Goal: Task Accomplishment & Management: Manage account settings

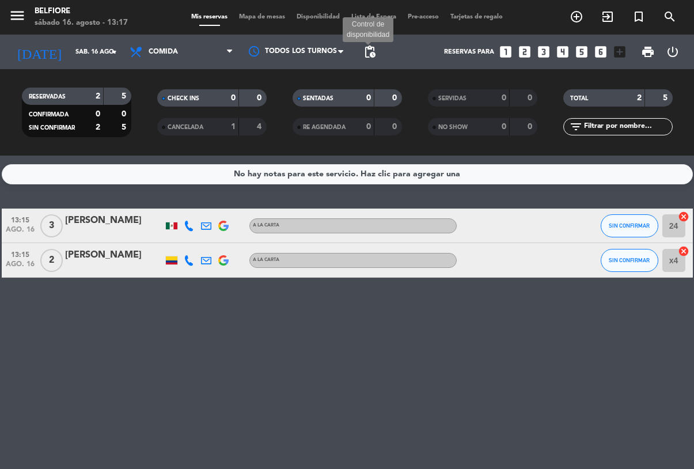
click at [371, 48] on span "pending_actions" at bounding box center [370, 52] width 14 height 14
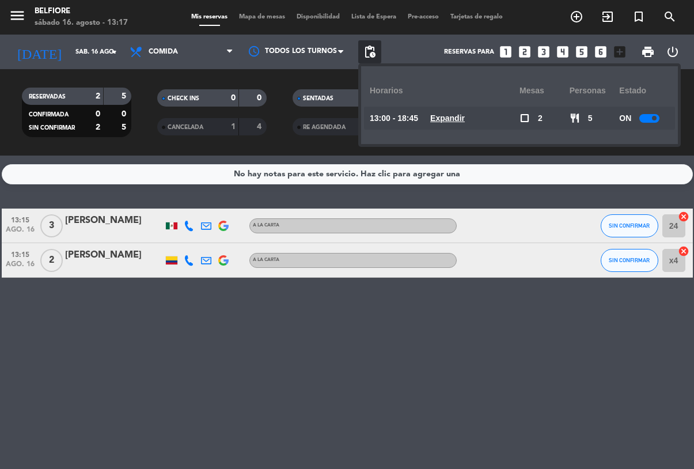
click at [661, 109] on div "ON" at bounding box center [644, 118] width 50 height 23
click at [653, 116] on div at bounding box center [649, 118] width 20 height 9
click at [362, 378] on div "No hay notas para este servicio. Haz clic para agregar una 13:15 [DATE] 3 [PERS…" at bounding box center [347, 311] width 694 height 313
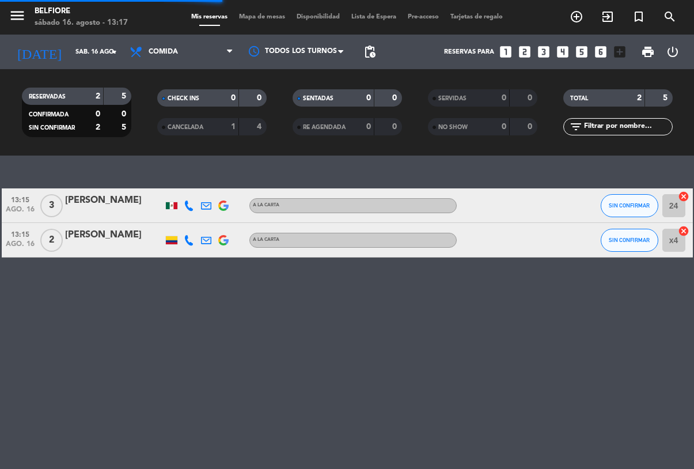
click at [59, 202] on span "3" at bounding box center [51, 205] width 22 height 23
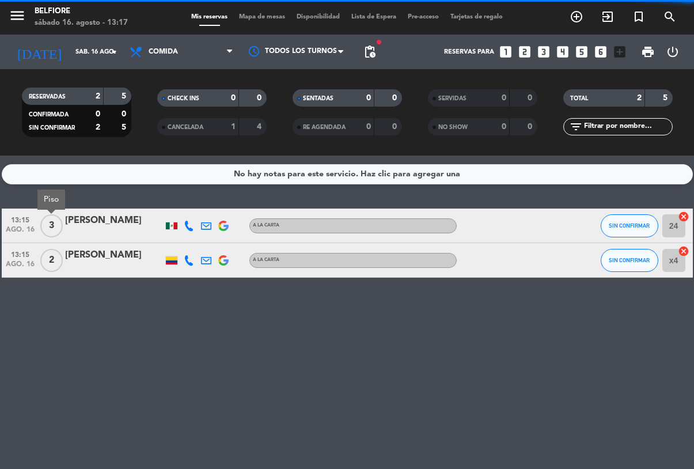
click at [56, 198] on div "Piso" at bounding box center [51, 199] width 28 height 20
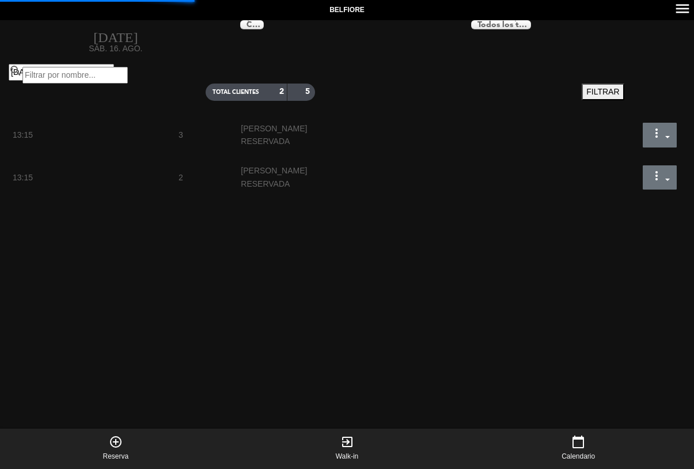
select select "lunch"
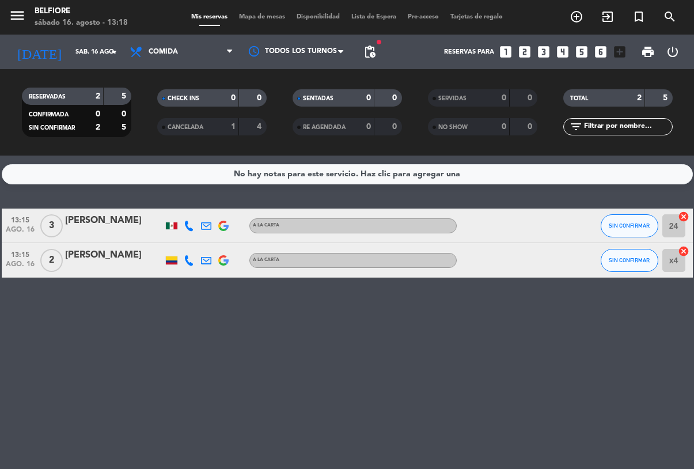
click at [60, 223] on span "3" at bounding box center [51, 225] width 22 height 23
click at [90, 234] on div at bounding box center [114, 233] width 98 height 9
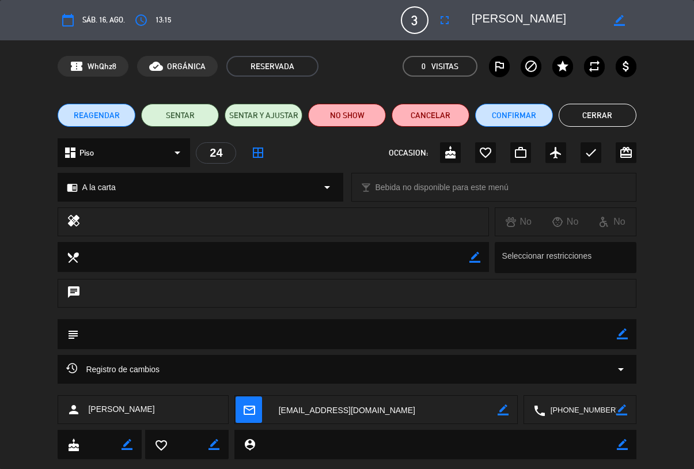
scroll to position [0, 3]
click at [493, 108] on button "Confirmar" at bounding box center [514, 115] width 78 height 23
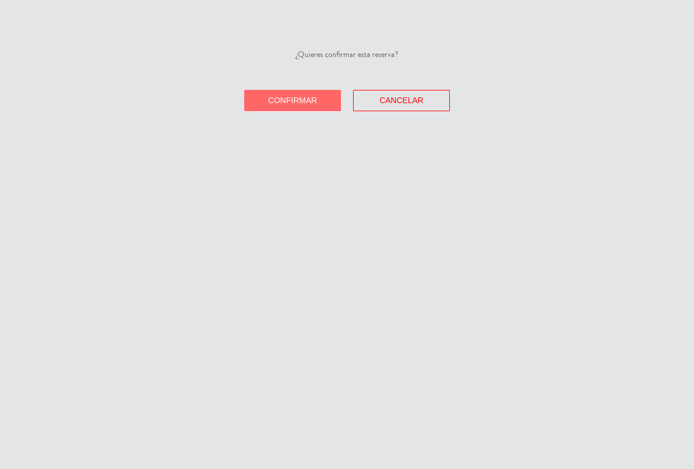
click at [297, 97] on span "Confirmar" at bounding box center [292, 100] width 49 height 9
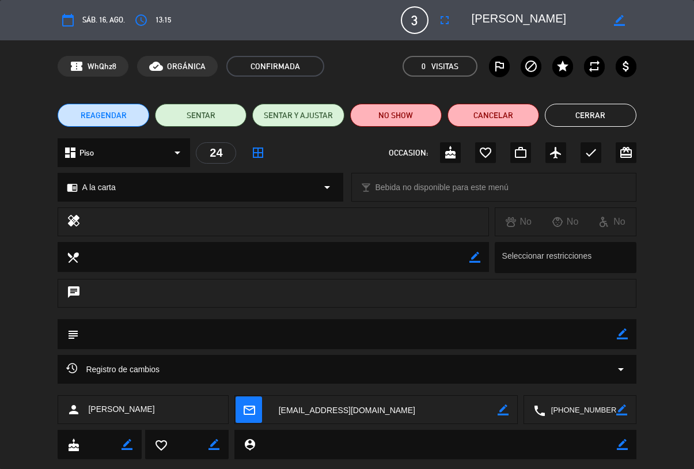
click at [591, 109] on button "Cerrar" at bounding box center [591, 115] width 92 height 23
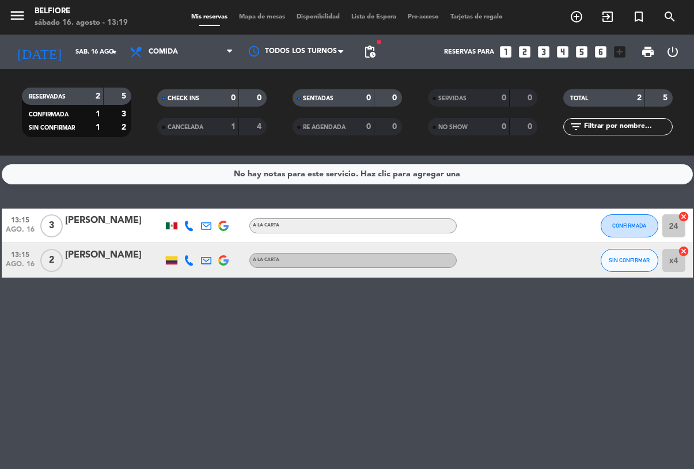
click at [57, 263] on span "2" at bounding box center [51, 260] width 22 height 23
click at [632, 265] on button "SIN CONFIRMAR" at bounding box center [629, 260] width 58 height 23
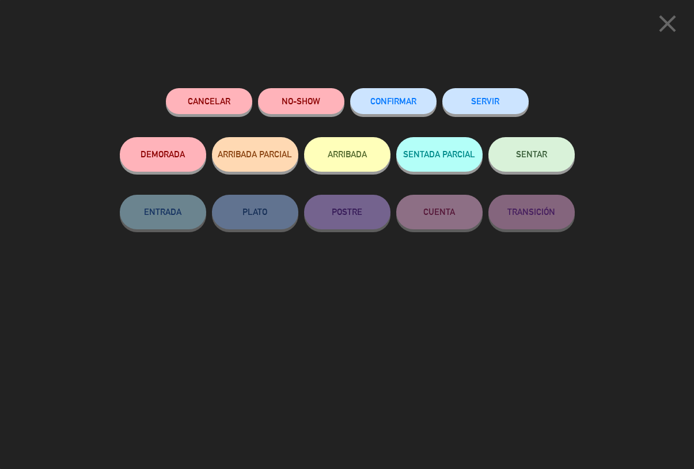
click at [381, 98] on span "CONFIRMAR" at bounding box center [393, 101] width 46 height 10
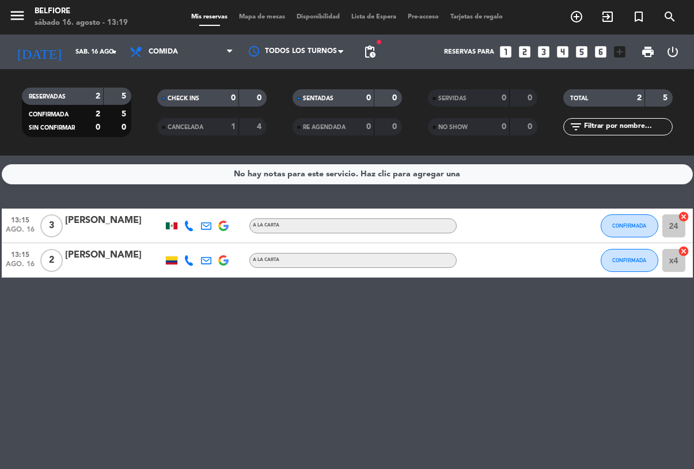
click at [92, 263] on div at bounding box center [114, 267] width 98 height 9
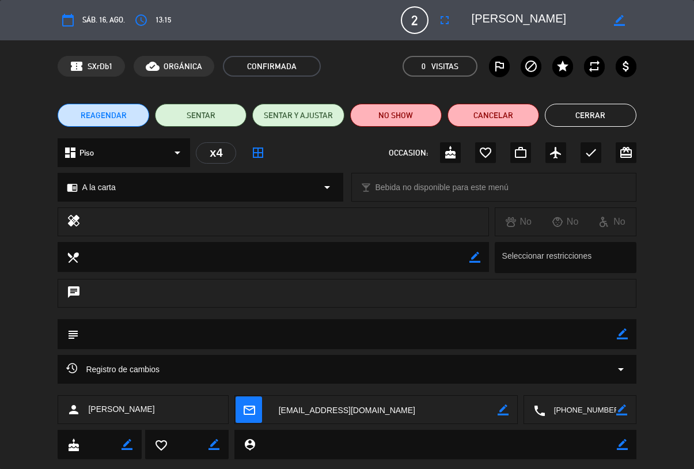
scroll to position [0, 0]
click at [587, 124] on button "Cerrar" at bounding box center [591, 115] width 92 height 23
